Goal: Task Accomplishment & Management: Manage account settings

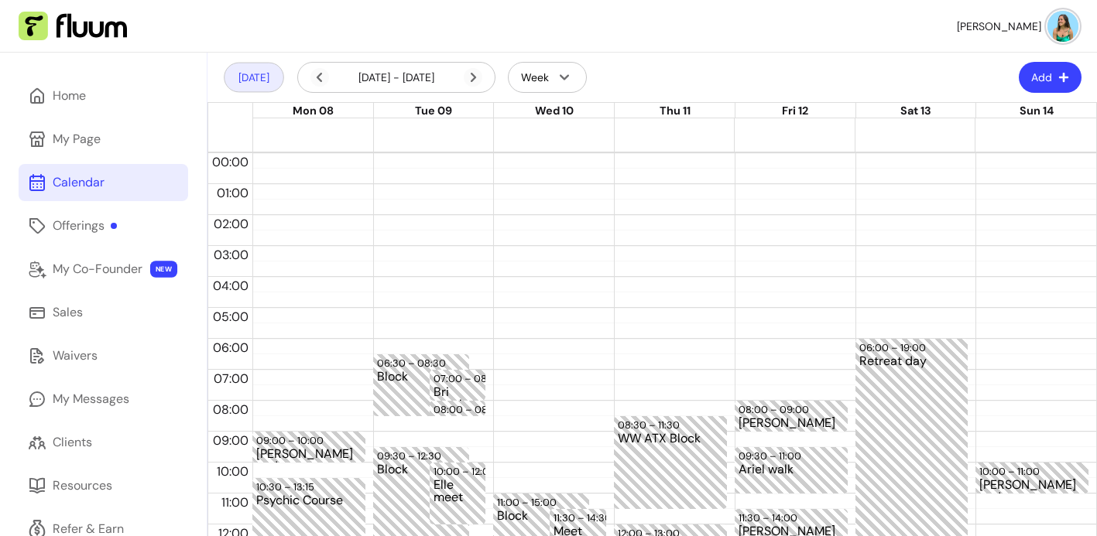
click at [261, 74] on button "[DATE]" at bounding box center [254, 78] width 60 height 30
click at [258, 76] on button "[DATE]" at bounding box center [254, 78] width 60 height 30
click at [469, 80] on icon at bounding box center [473, 77] width 19 height 19
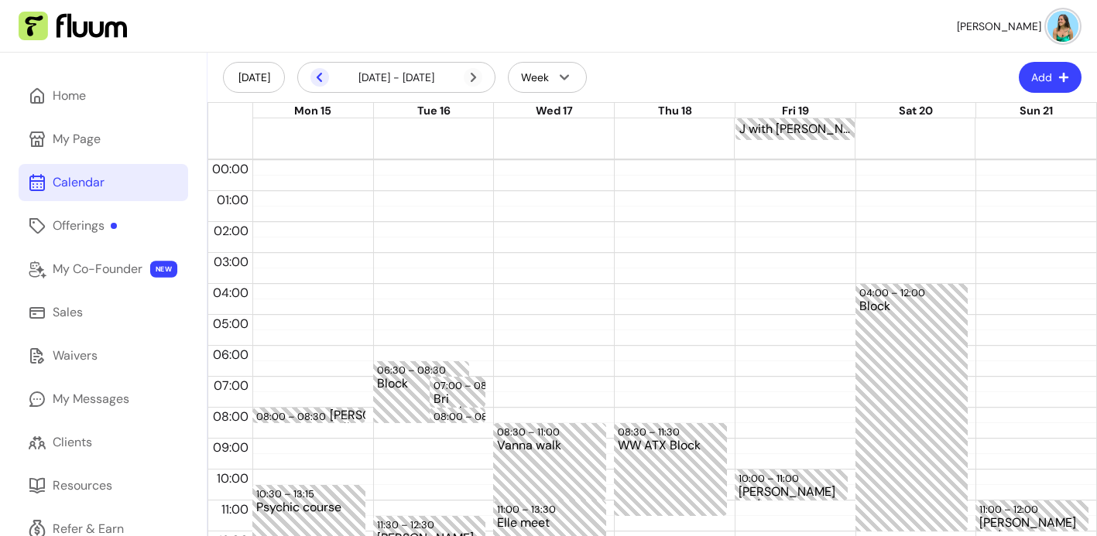
click at [321, 76] on icon at bounding box center [319, 77] width 19 height 19
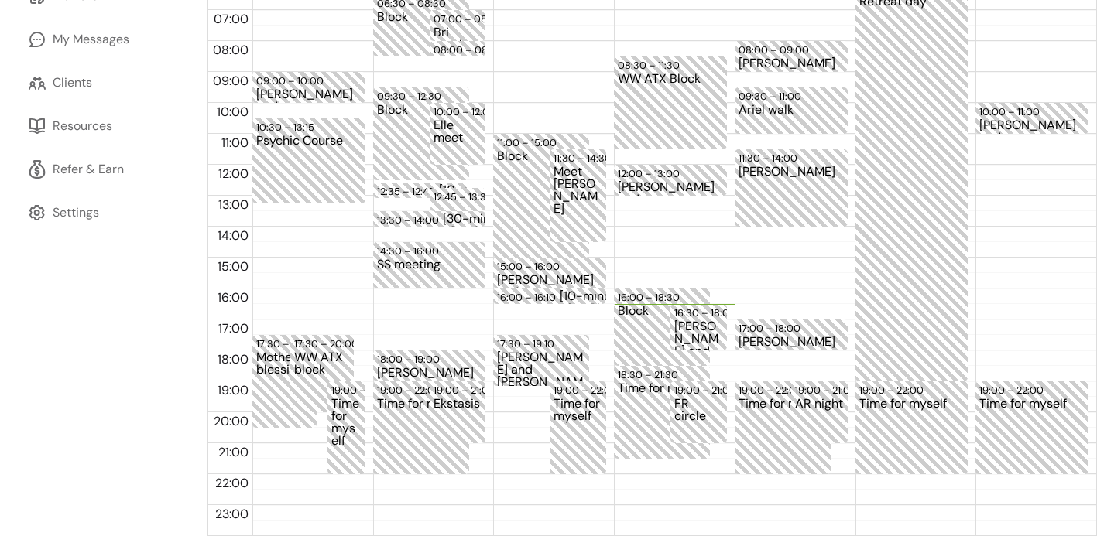
scroll to position [48, 0]
